Goal: Task Accomplishment & Management: Manage account settings

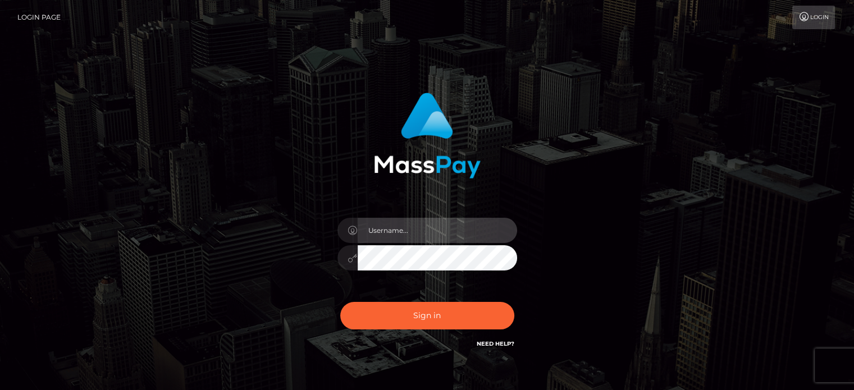
click at [433, 233] on input "text" at bounding box center [437, 230] width 159 height 25
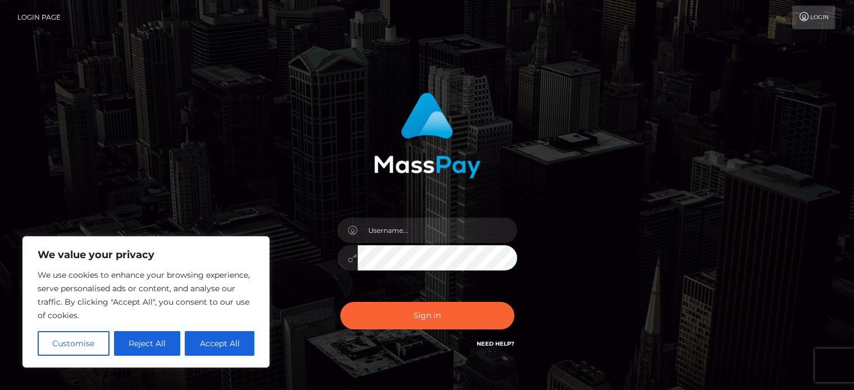
click at [158, 340] on button "Reject All" at bounding box center [147, 343] width 67 height 25
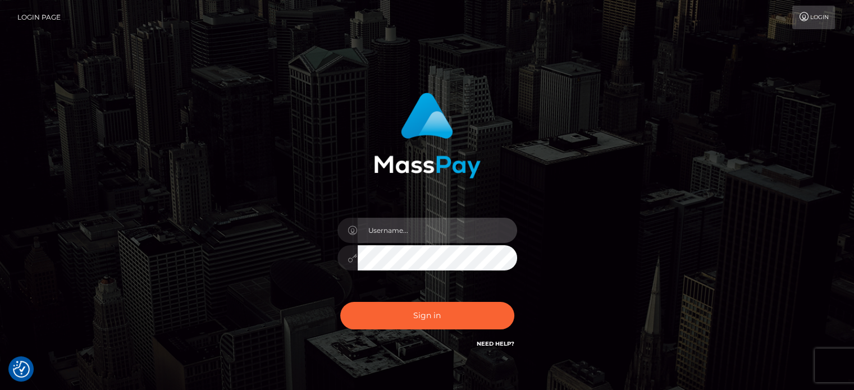
click at [414, 224] on input "text" at bounding box center [437, 230] width 159 height 25
type input "Misswatson6565@gmail.com"
click at [340, 302] on button "Sign in" at bounding box center [427, 316] width 174 height 28
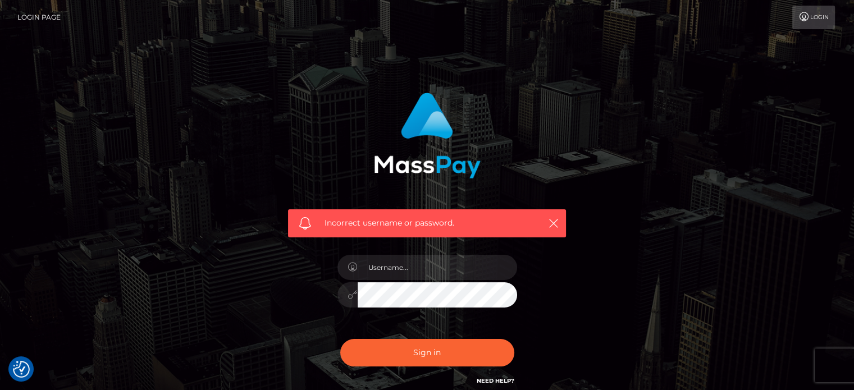
click at [821, 13] on link "Login" at bounding box center [813, 18] width 43 height 24
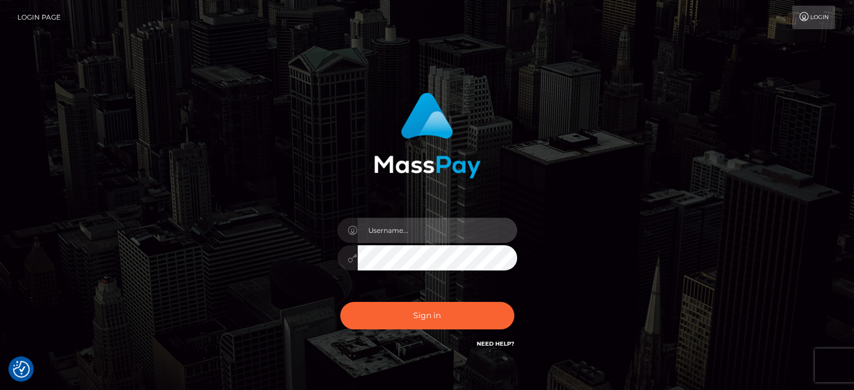
click at [414, 222] on input "text" at bounding box center [437, 230] width 159 height 25
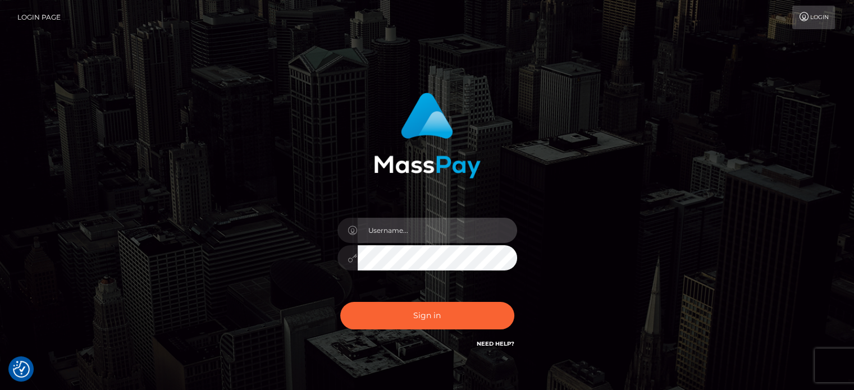
click at [414, 221] on input "text" at bounding box center [437, 230] width 159 height 25
type input "Misswatson6565@gmail.com"
